Goal: Task Accomplishment & Management: Manage account settings

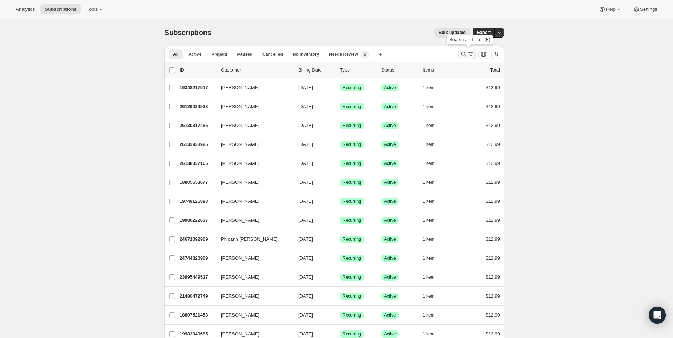
click at [470, 54] on icon "Search and filter results" at bounding box center [470, 53] width 7 height 7
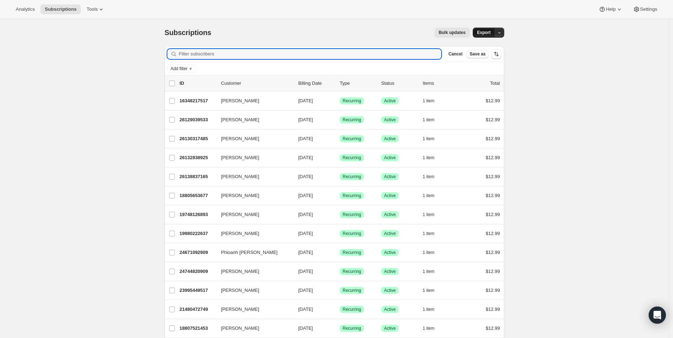
click at [487, 31] on span "Export" at bounding box center [484, 33] width 14 height 6
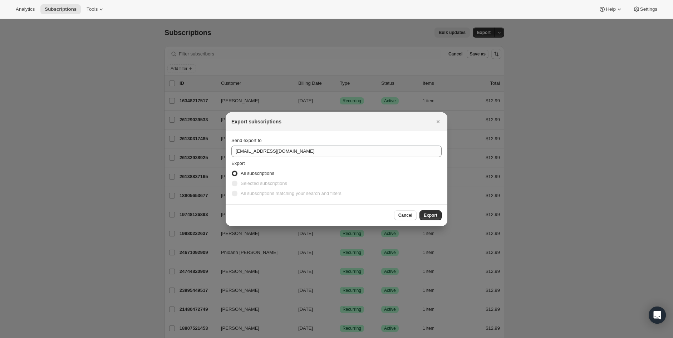
click at [408, 214] on span "Cancel" at bounding box center [406, 216] width 14 height 6
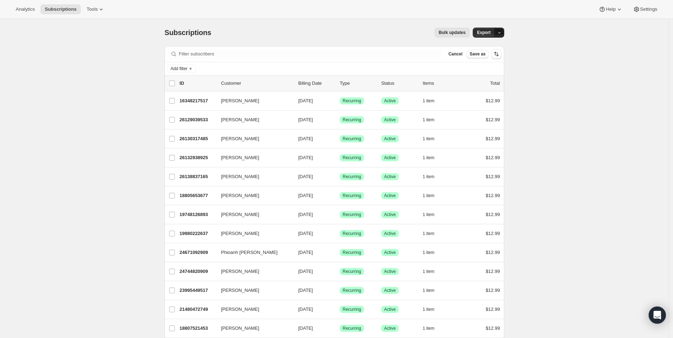
click at [499, 34] on icon "button" at bounding box center [499, 32] width 5 height 5
click at [482, 84] on span "Cancellation report" at bounding box center [464, 83] width 39 height 5
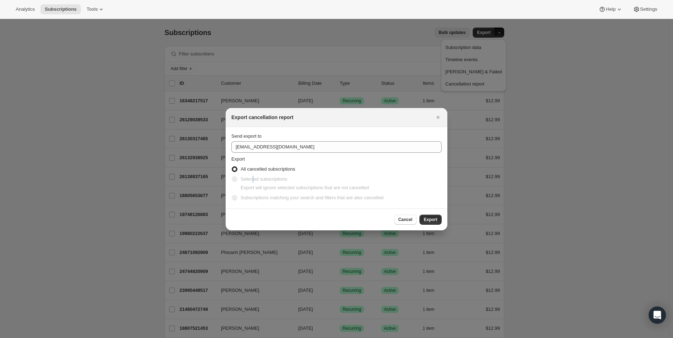
drag, startPoint x: 252, startPoint y: 177, endPoint x: 248, endPoint y: 179, distance: 4.0
click at [252, 177] on span "Selected subscriptions" at bounding box center [264, 178] width 47 height 5
click at [237, 179] on span ":ra:" at bounding box center [235, 179] width 6 height 6
drag, startPoint x: 438, startPoint y: 218, endPoint x: 447, endPoint y: 184, distance: 35.8
click at [438, 218] on button "Export" at bounding box center [431, 220] width 22 height 10
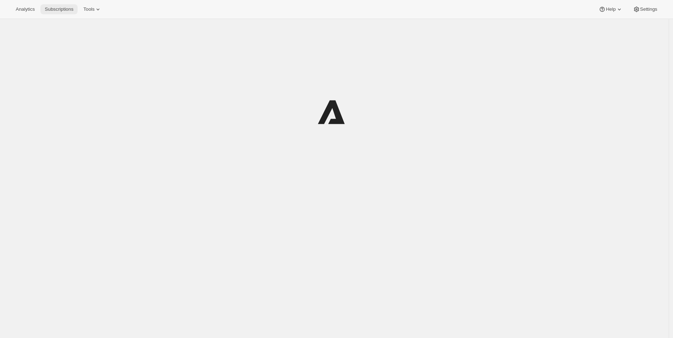
click at [59, 5] on button "Subscriptions" at bounding box center [58, 9] width 37 height 10
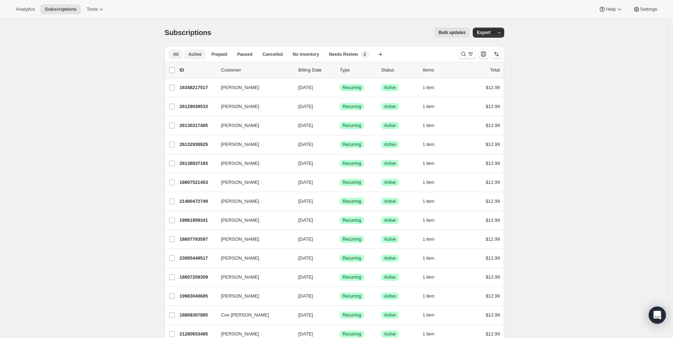
click at [190, 52] on span "Active" at bounding box center [195, 55] width 13 height 6
click at [225, 58] on button "Prepaid" at bounding box center [219, 54] width 24 height 10
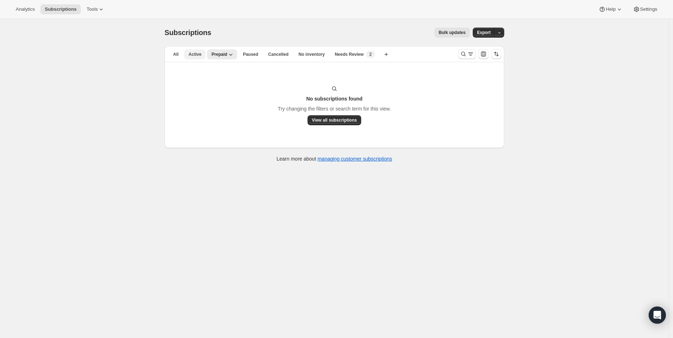
click at [198, 55] on span "Active" at bounding box center [195, 55] width 13 height 6
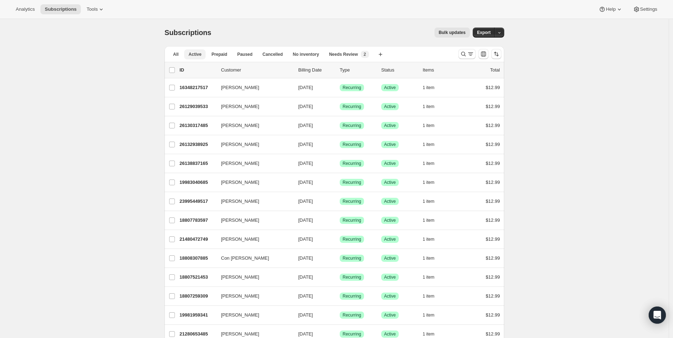
click at [199, 54] on span "Active" at bounding box center [195, 55] width 13 height 6
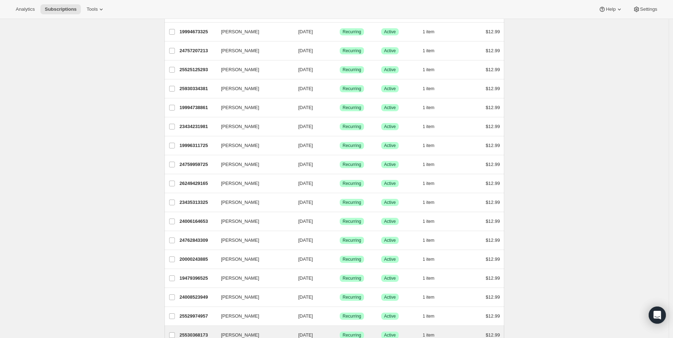
scroll to position [735, 0]
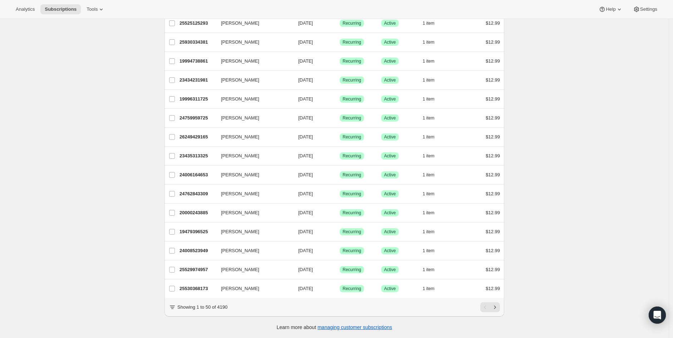
click at [503, 309] on div "Showing 1 to 50 of 4190" at bounding box center [335, 307] width 340 height 19
click at [498, 309] on icon "Next" at bounding box center [495, 307] width 7 height 7
click at [485, 309] on icon "Previous" at bounding box center [485, 307] width 7 height 7
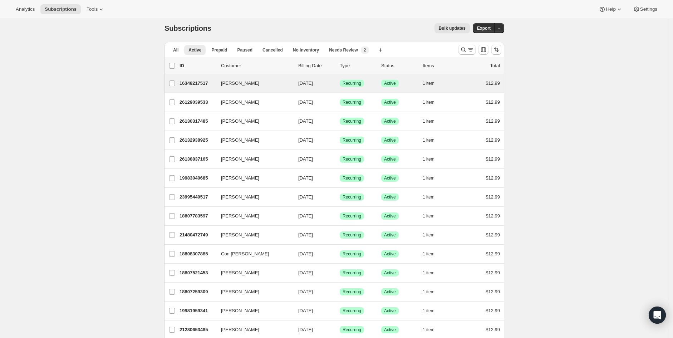
scroll to position [0, 0]
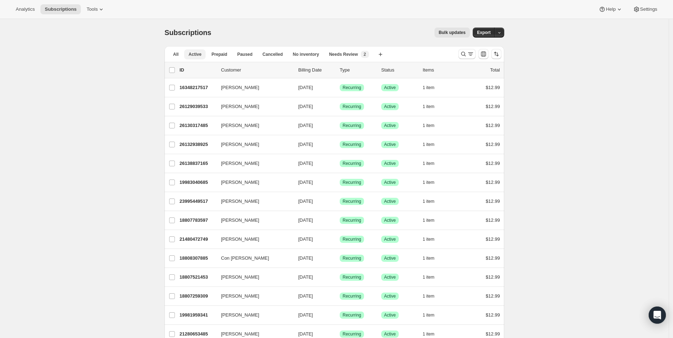
click at [201, 56] on span "Active" at bounding box center [195, 55] width 13 height 6
